Goal: Information Seeking & Learning: Learn about a topic

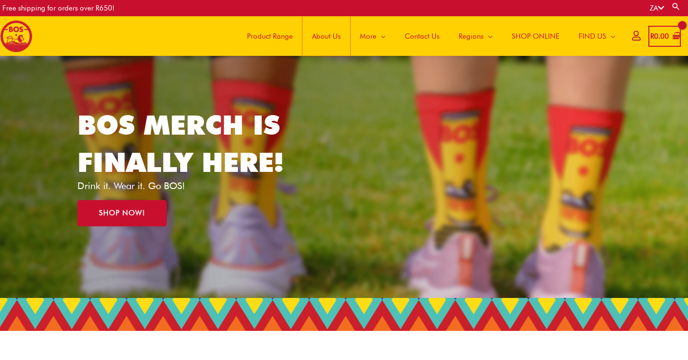
scroll to position [24, 0]
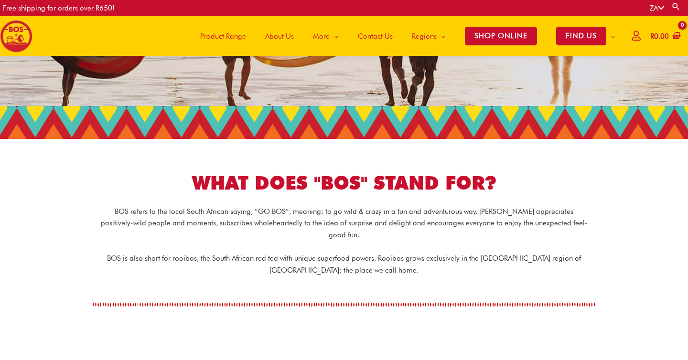
scroll to position [114, 0]
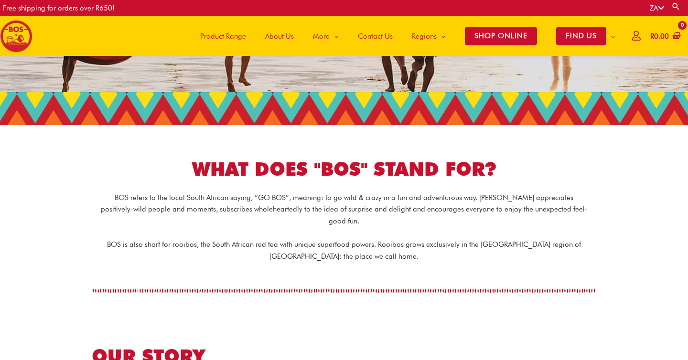
click at [346, 242] on p "BOS is also short for rooibos, the South African red tea with unique superfood …" at bounding box center [343, 251] width 487 height 24
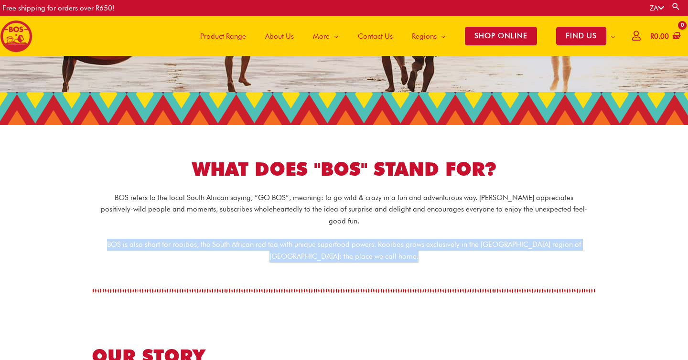
click at [346, 242] on p "BOS is also short for rooibos, the South African red tea with unique superfood …" at bounding box center [343, 251] width 487 height 24
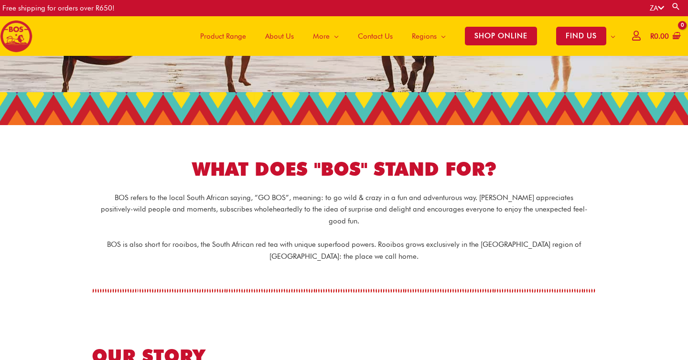
click at [363, 240] on p "BOS is also short for rooibos, the South African red tea with unique superfood …" at bounding box center [343, 251] width 487 height 24
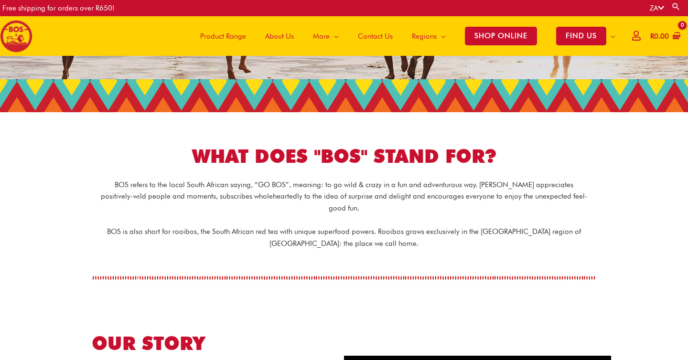
scroll to position [130, 0]
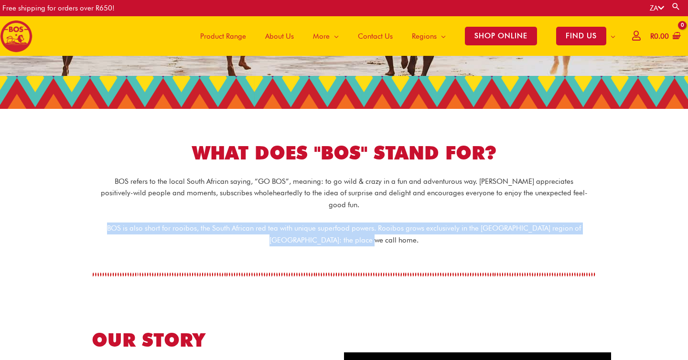
drag, startPoint x: 381, startPoint y: 230, endPoint x: 381, endPoint y: 207, distance: 22.9
click at [381, 207] on div "BOS refers to the local South African saying, “GO BOS”, meaning: to go wild & c…" at bounding box center [343, 211] width 535 height 71
click at [381, 208] on div "BOS refers to the local South African saying, “GO BOS”, meaning: to go wild & c…" at bounding box center [343, 211] width 535 height 71
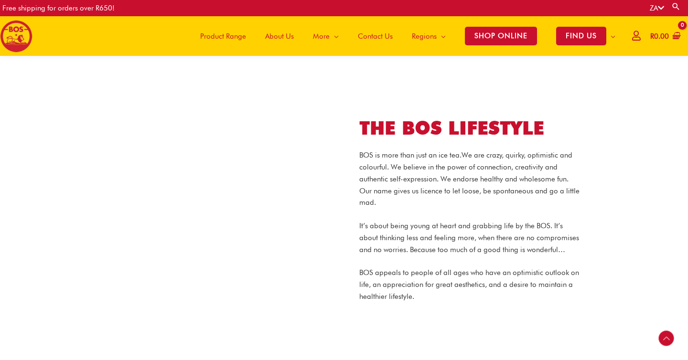
scroll to position [616, 0]
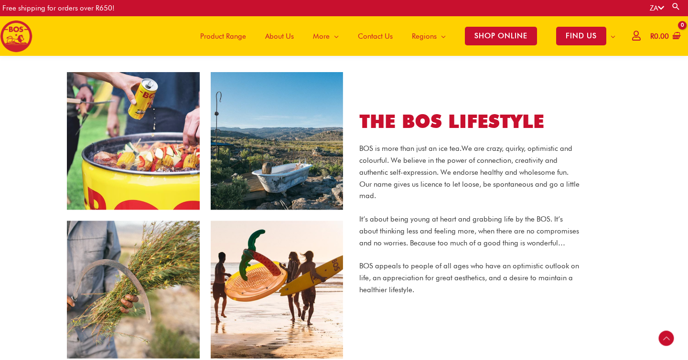
click at [541, 260] on p "BOS appeals to people of all ages who have an optimistic outlook on life, an ap…" at bounding box center [469, 277] width 220 height 35
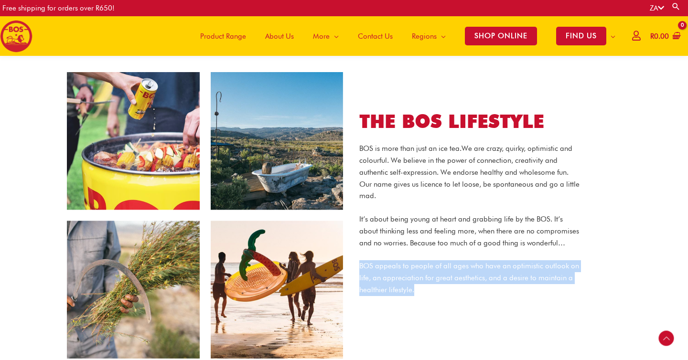
click at [541, 265] on p "BOS appeals to people of all ages who have an optimistic outlook on life, an ap…" at bounding box center [469, 277] width 220 height 35
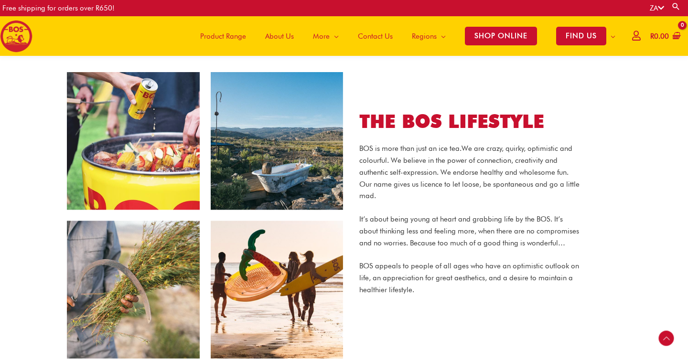
click at [544, 220] on p "It’s about being young at heart and grabbing life by the BOS. It’s about thinki…" at bounding box center [469, 230] width 220 height 35
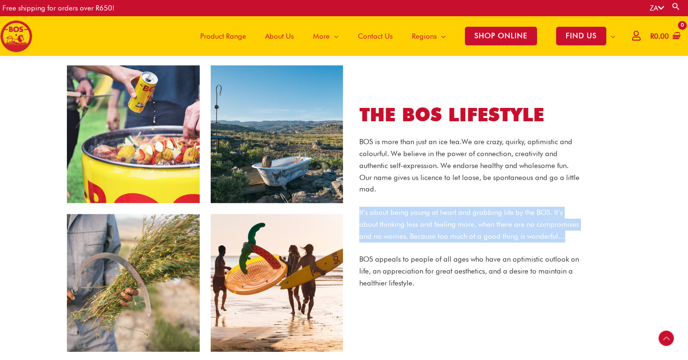
scroll to position [625, 0]
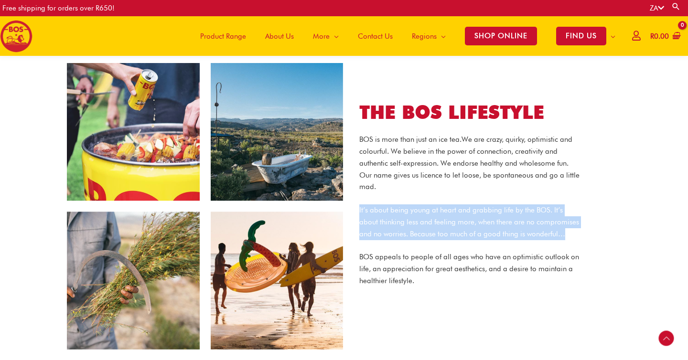
click at [526, 162] on p "BOS is more than just an ice tea. We are crazy, quirky, optimistic and colourfu…" at bounding box center [469, 163] width 220 height 59
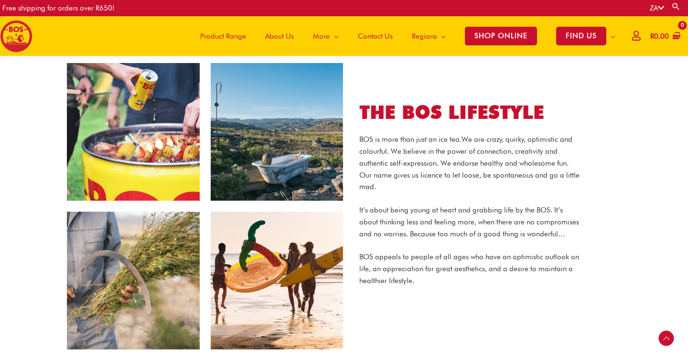
click at [526, 162] on p "BOS is more than just an ice tea. We are crazy, quirky, optimistic and colourfu…" at bounding box center [469, 163] width 220 height 59
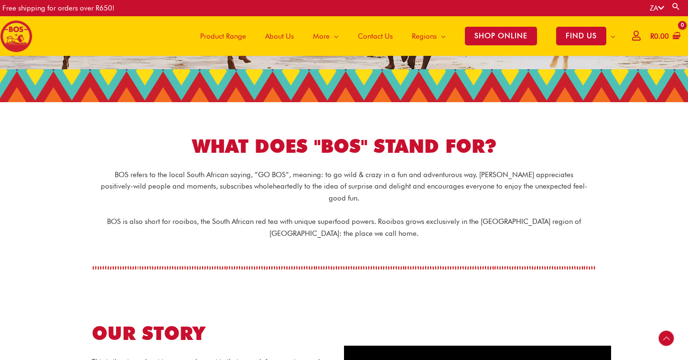
scroll to position [68, 0]
